Goal: Transaction & Acquisition: Purchase product/service

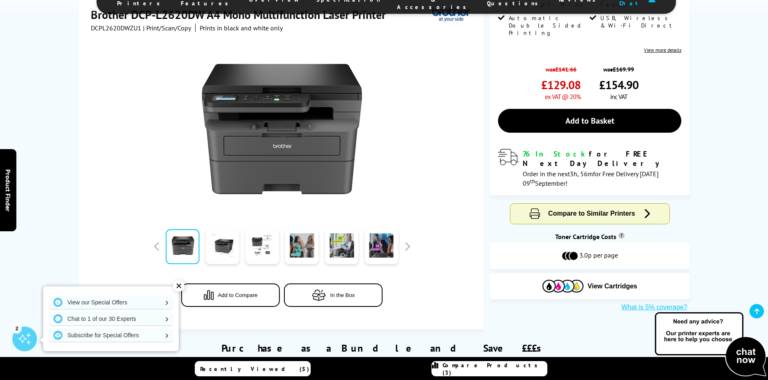
scroll to position [205, 0]
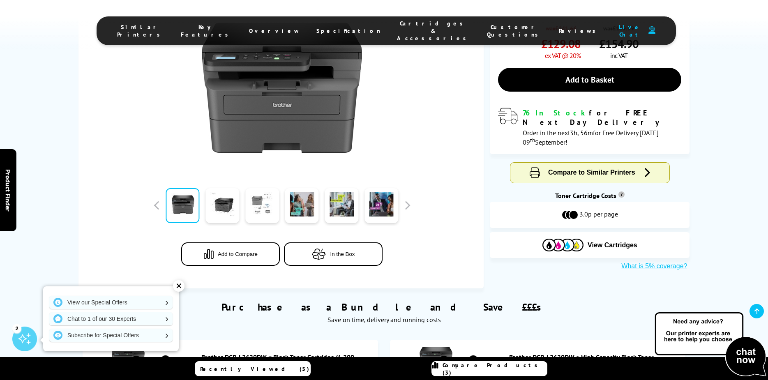
click at [261, 208] on link at bounding box center [262, 205] width 34 height 35
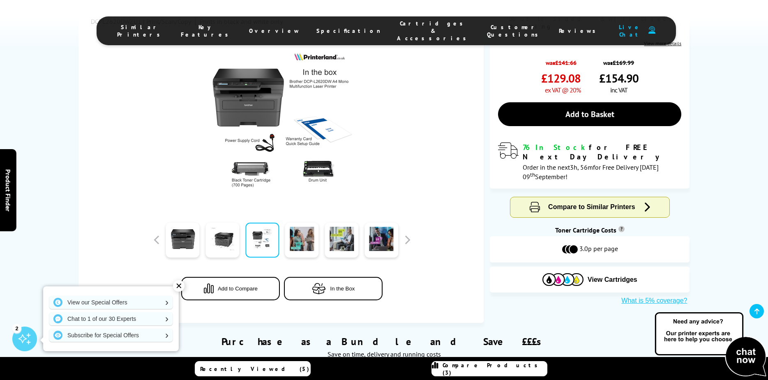
scroll to position [164, 0]
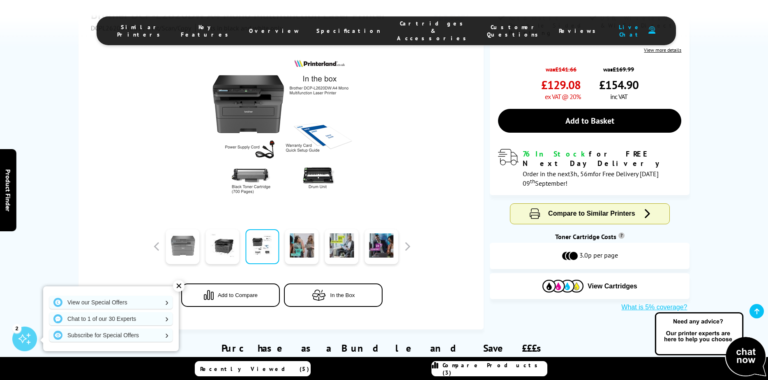
click at [176, 247] on link at bounding box center [183, 246] width 34 height 35
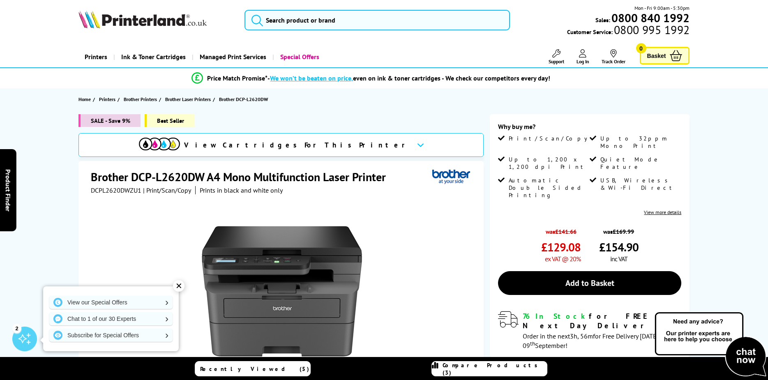
scroll to position [0, 0]
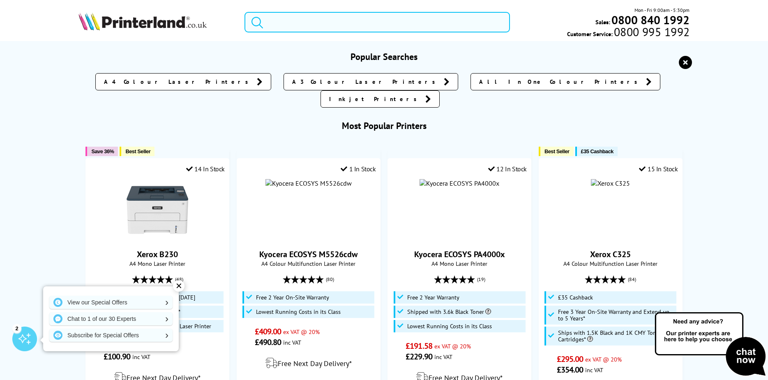
click at [276, 21] on input "search" at bounding box center [376, 22] width 265 height 21
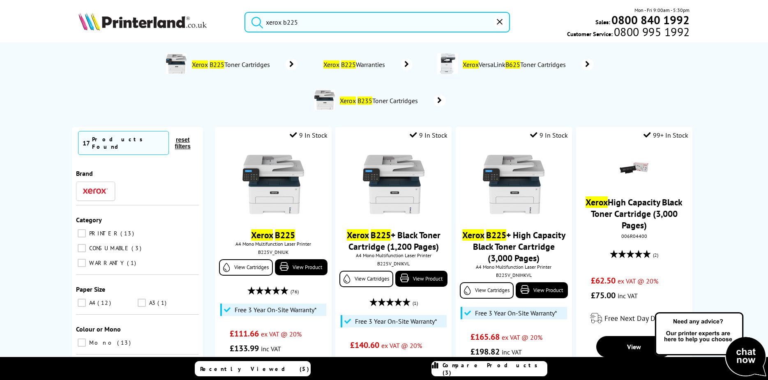
type input "xerox b225"
click at [245, 12] on button "submit" at bounding box center [255, 21] width 21 height 18
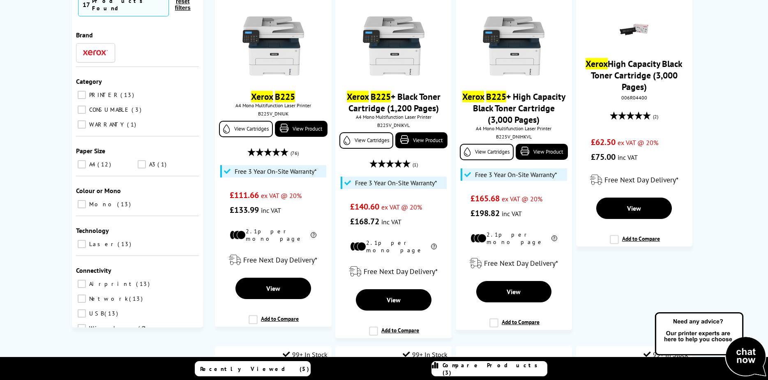
scroll to position [164, 0]
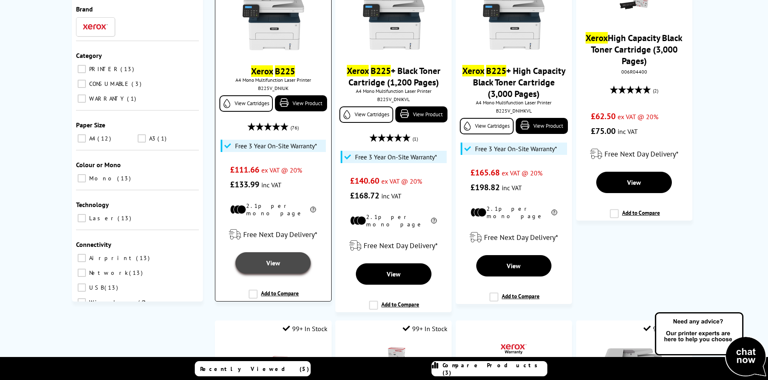
click at [274, 259] on span "View" at bounding box center [273, 263] width 14 height 8
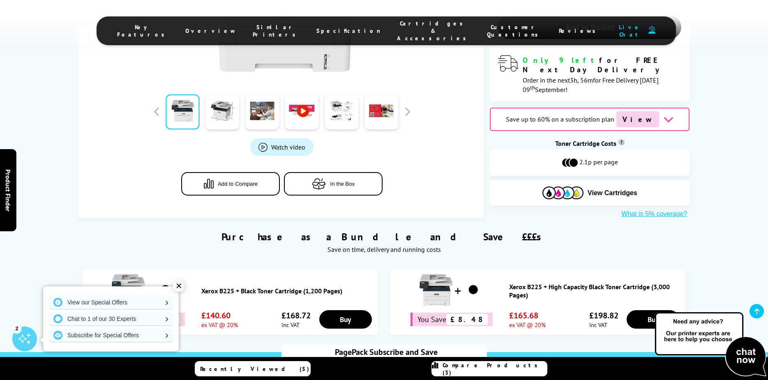
scroll to position [288, 0]
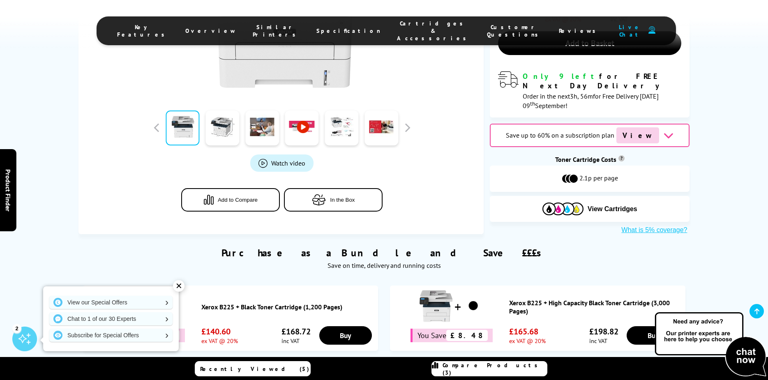
click at [278, 159] on span "Watch video" at bounding box center [288, 163] width 34 height 8
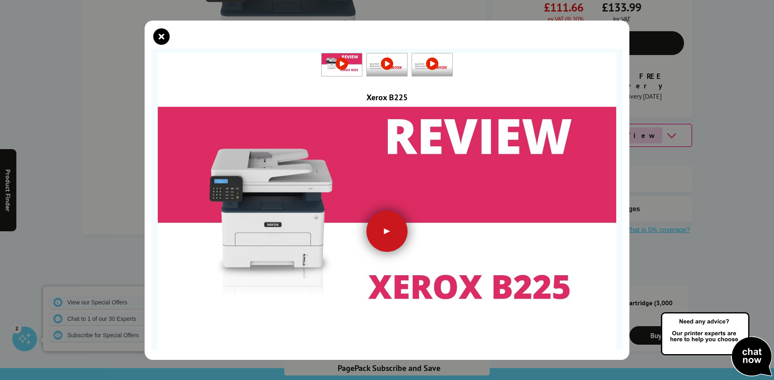
click at [385, 224] on div at bounding box center [387, 231] width 41 height 41
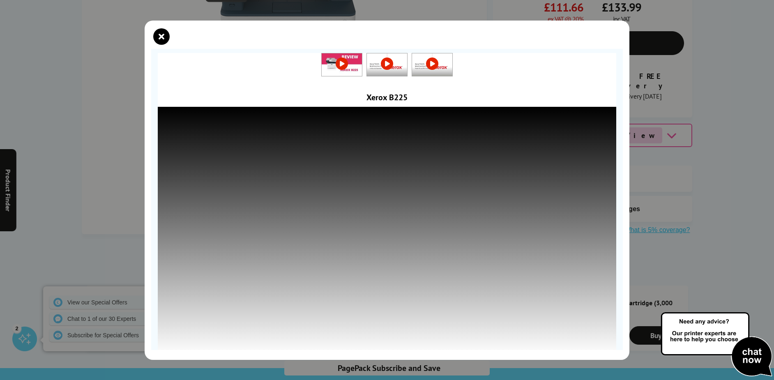
click at [159, 33] on icon "close modal" at bounding box center [161, 36] width 16 height 16
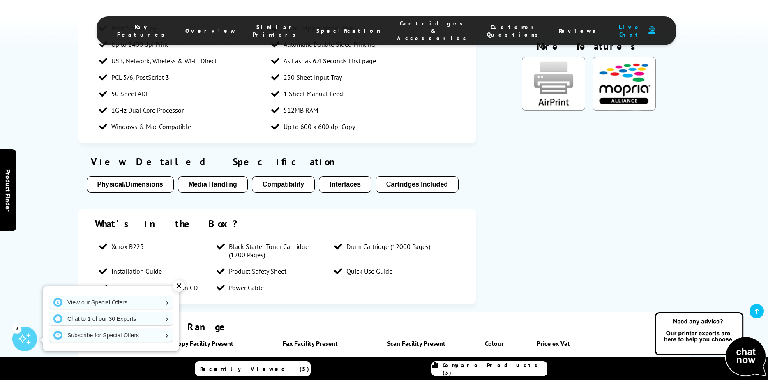
scroll to position [1109, 0]
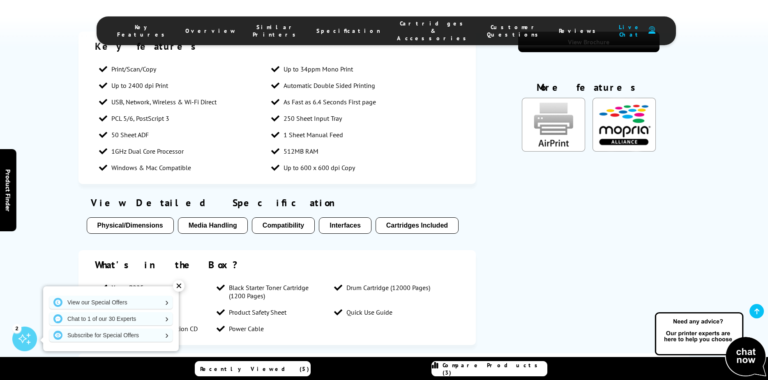
click at [401, 222] on button "Cartridges Included" at bounding box center [417, 225] width 83 height 16
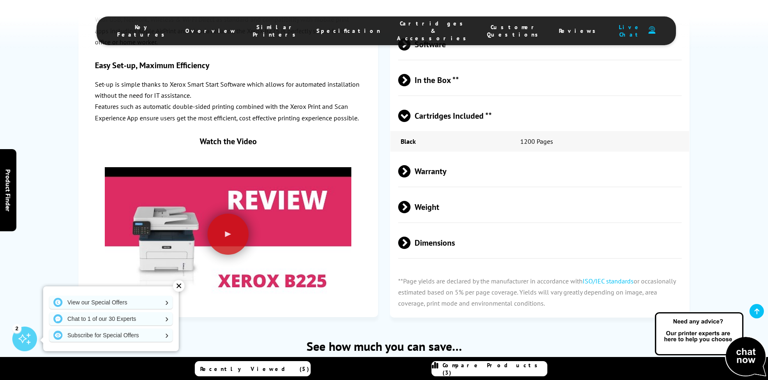
scroll to position [2082, 0]
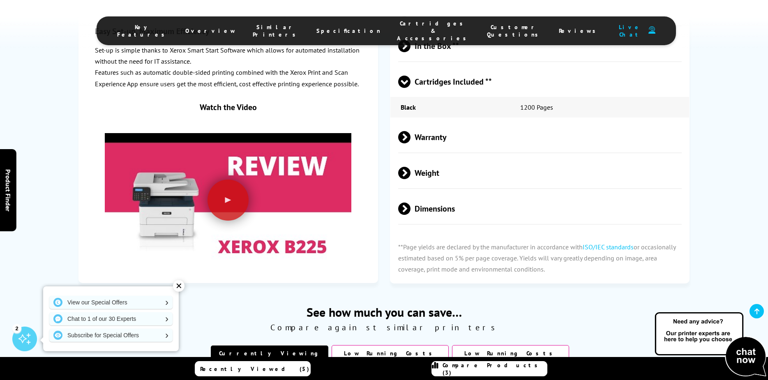
click at [410, 203] on span at bounding box center [410, 209] width 0 height 12
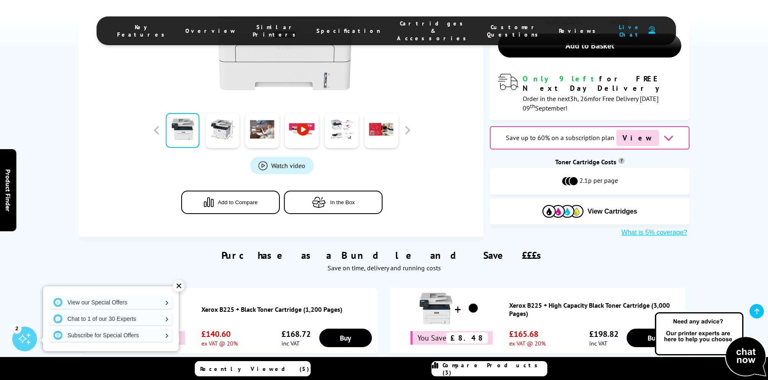
scroll to position [274, 0]
